Goal: Task Accomplishment & Management: Manage account settings

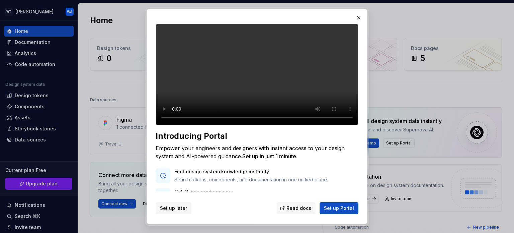
click at [178, 206] on span "Set up later" at bounding box center [173, 208] width 27 height 7
